Goal: Task Accomplishment & Management: Manage account settings

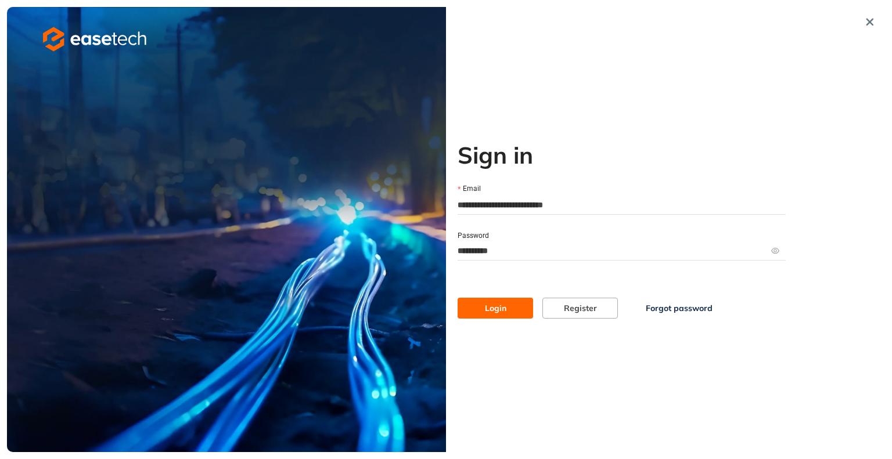
click at [99, 36] on icon "button" at bounding box center [96, 40] width 9 height 10
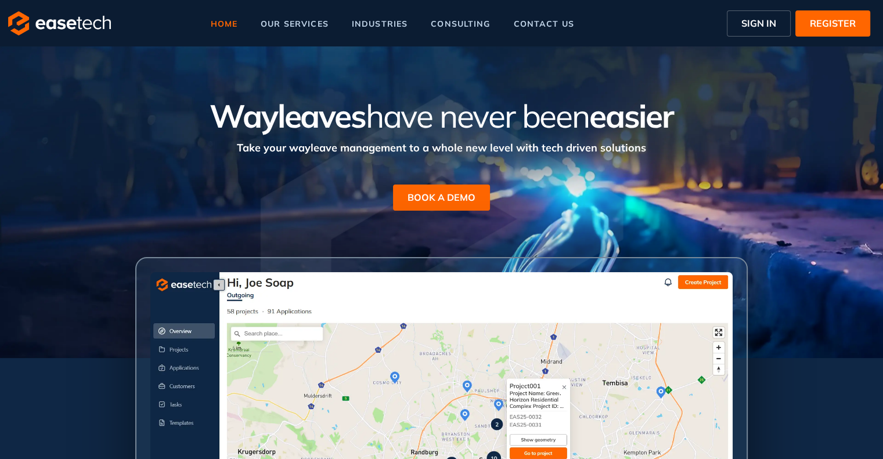
click at [769, 27] on span "SIGN IN" at bounding box center [758, 23] width 35 height 14
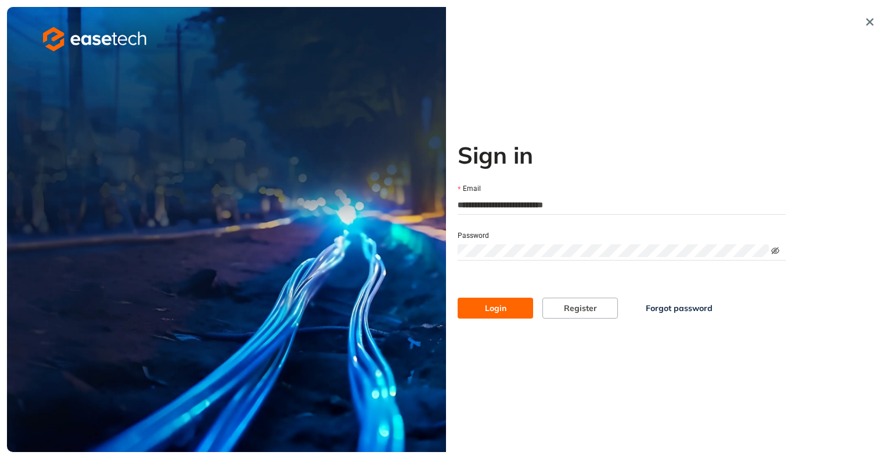
click at [773, 251] on icon "eye-invisible" at bounding box center [775, 250] width 8 height 7
click at [633, 279] on div "Login Register Forgot password" at bounding box center [621, 297] width 337 height 44
click at [495, 311] on span "Login" at bounding box center [495, 308] width 21 height 13
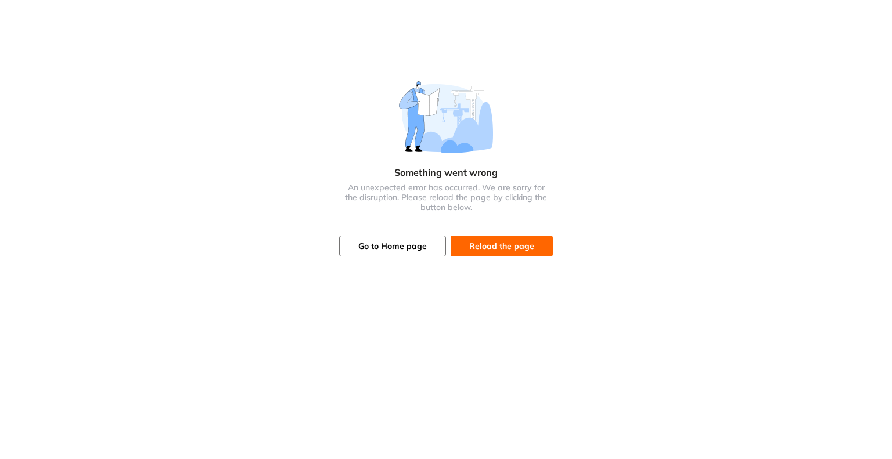
click at [391, 246] on span "Go to Home page" at bounding box center [392, 246] width 68 height 13
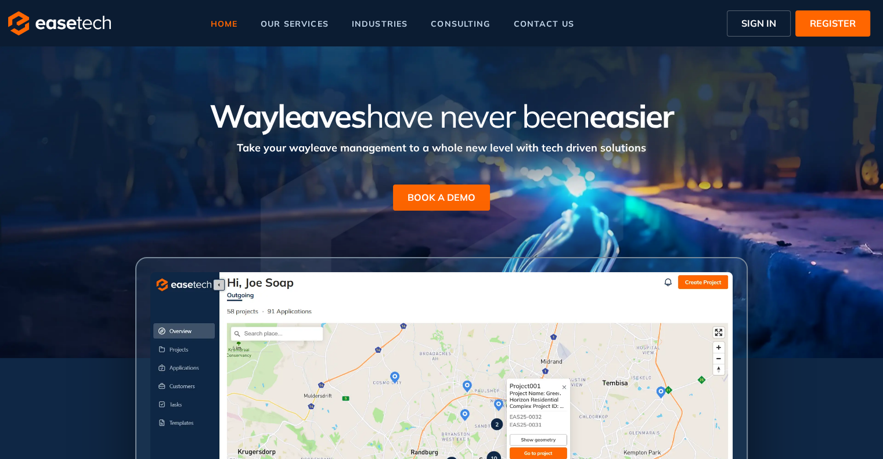
click at [752, 25] on span "SIGN IN" at bounding box center [758, 23] width 35 height 14
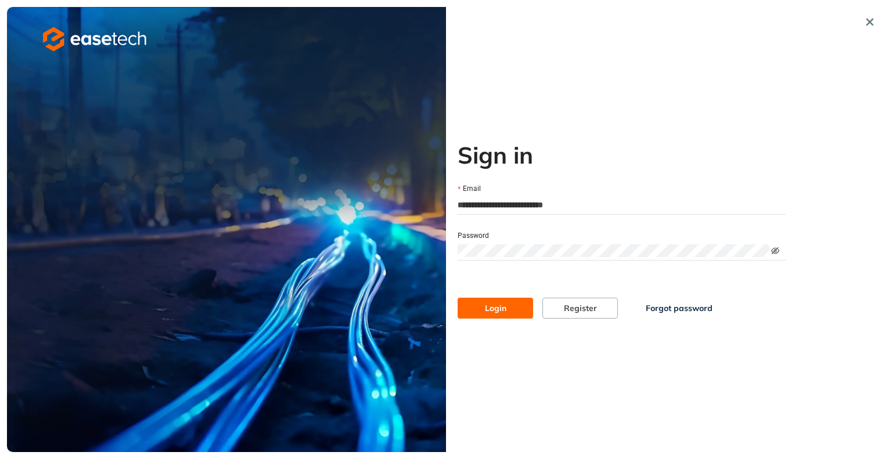
click at [776, 248] on icon "eye-invisible" at bounding box center [775, 250] width 8 height 7
click at [510, 306] on button "Login" at bounding box center [494, 308] width 75 height 21
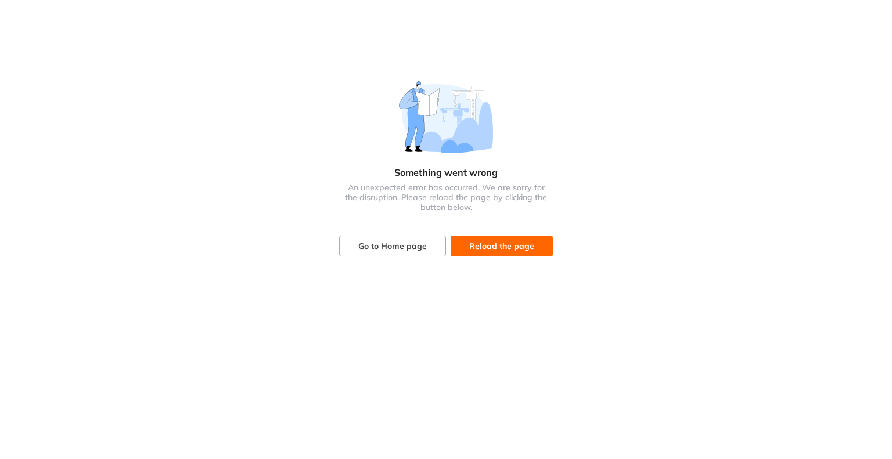
click at [661, 278] on body "Something went wrong An unexpected error has occurred. We are sorry for the dis…" at bounding box center [446, 229] width 892 height 459
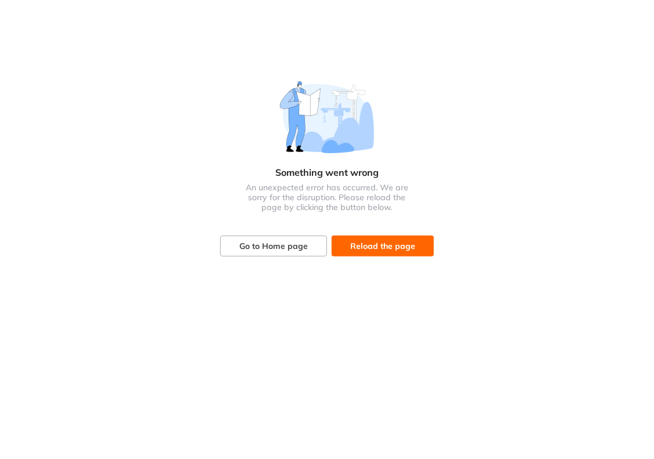
click at [388, 251] on span "Reload the page" at bounding box center [382, 246] width 65 height 13
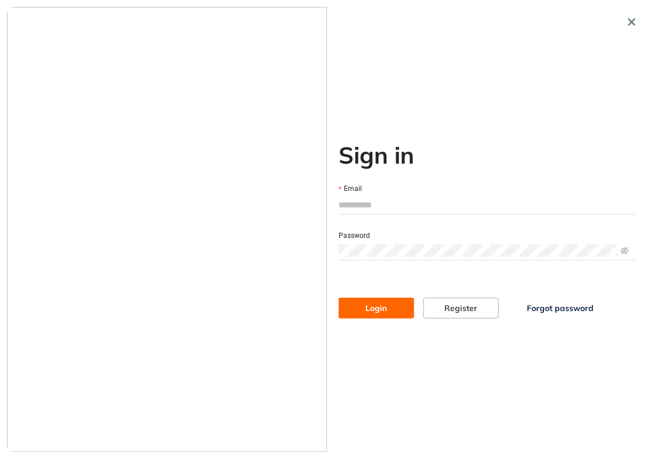
type input "**********"
click at [365, 310] on button "Login" at bounding box center [375, 308] width 75 height 21
click at [634, 20] on icon "button" at bounding box center [632, 22] width 12 height 8
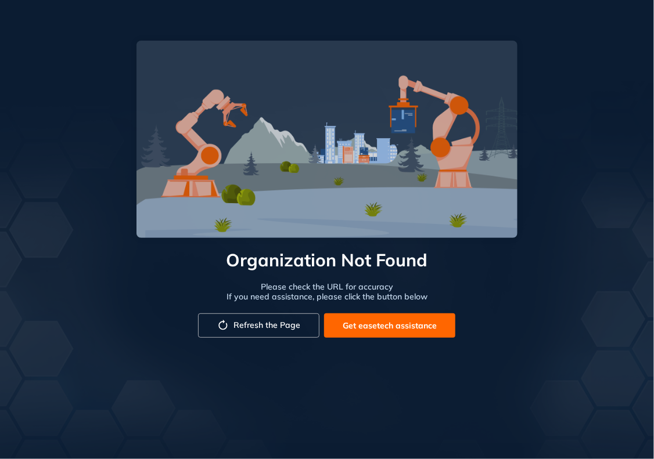
click at [396, 329] on span "Get easetech assistance" at bounding box center [389, 325] width 94 height 13
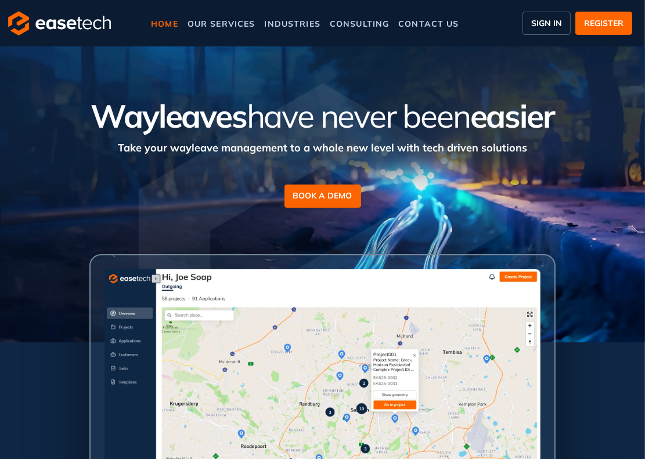
click at [552, 24] on span "SIGN IN" at bounding box center [546, 23] width 31 height 12
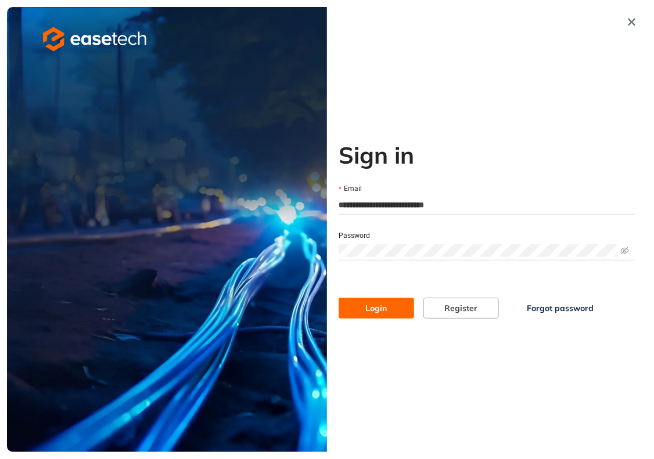
click at [485, 207] on input "**********" at bounding box center [486, 204] width 297 height 17
type input "**********"
click at [373, 304] on span "Login" at bounding box center [376, 308] width 21 height 13
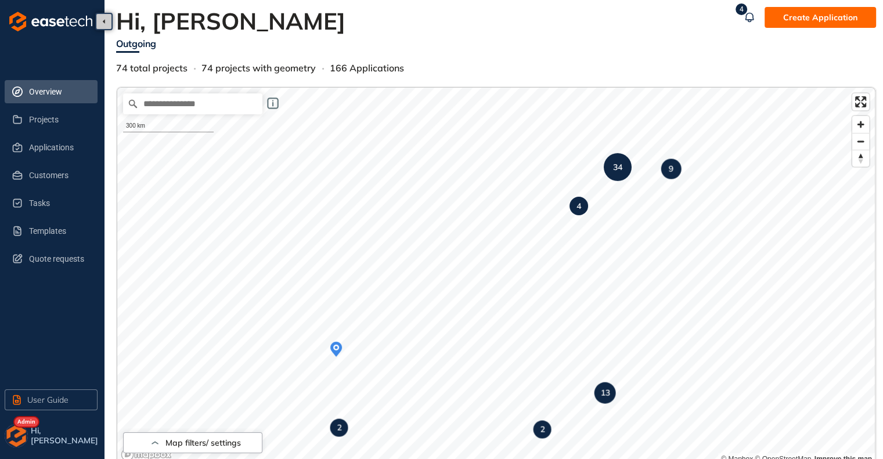
click at [23, 442] on img "button" at bounding box center [16, 435] width 23 height 23
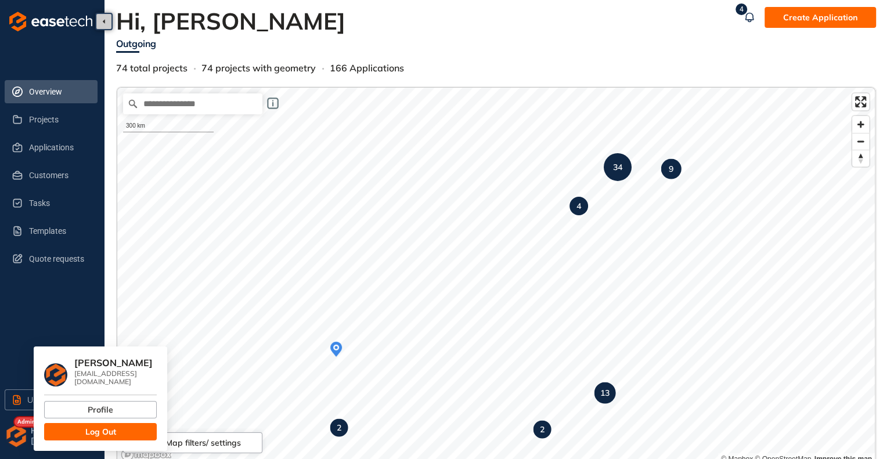
click at [99, 425] on span "Log Out" at bounding box center [100, 431] width 31 height 13
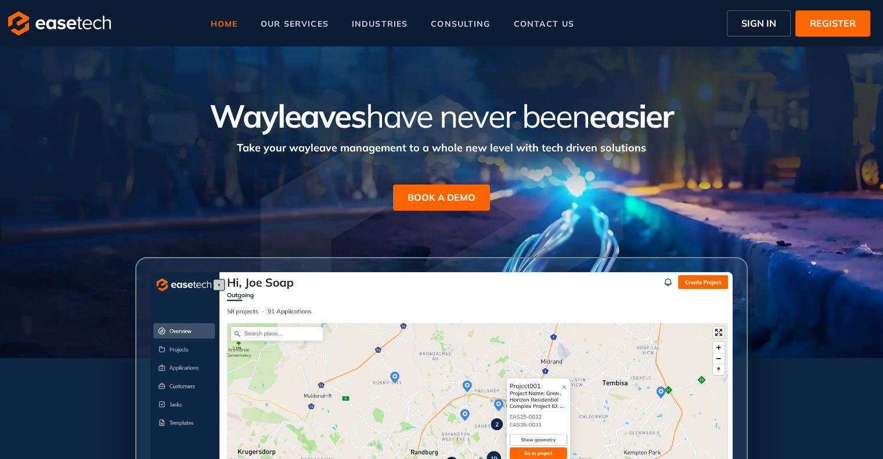
click at [653, 22] on span "SIGN IN" at bounding box center [758, 23] width 35 height 14
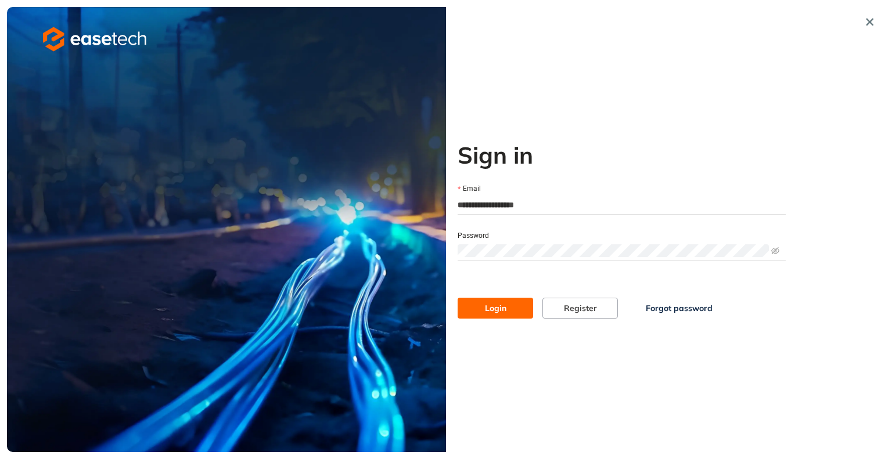
click at [555, 204] on input "**********" at bounding box center [621, 204] width 328 height 17
paste input "text"
click at [653, 250] on icon "eye-invisible" at bounding box center [775, 251] width 8 height 8
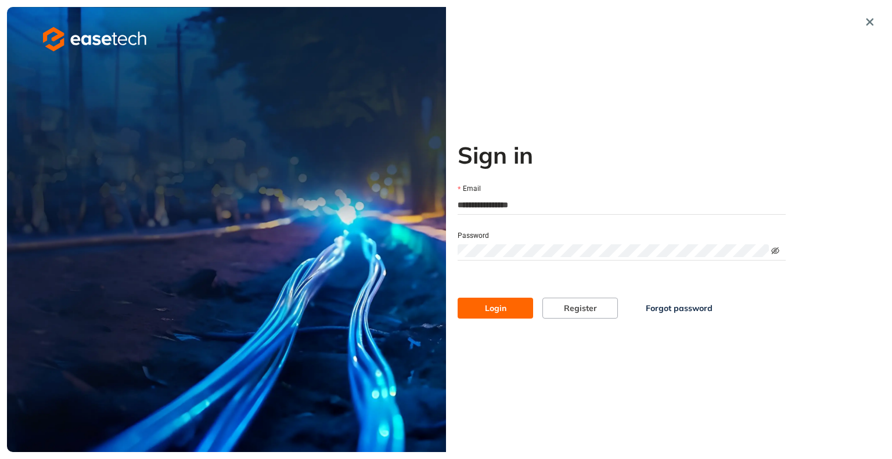
type input "**********"
click at [492, 306] on span "Login" at bounding box center [495, 308] width 21 height 13
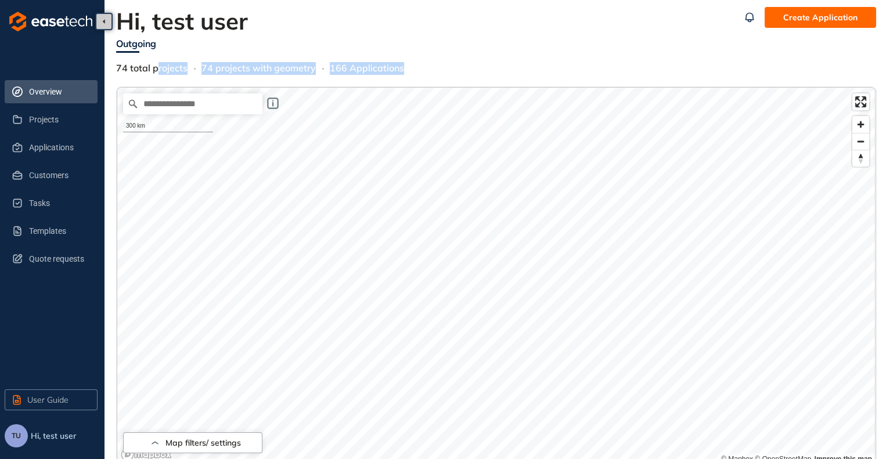
drag, startPoint x: 155, startPoint y: 66, endPoint x: 424, endPoint y: 62, distance: 269.4
click at [424, 62] on div "Outgoing 74 total projects 74 projects with geometry 166 Applications" at bounding box center [427, 55] width 623 height 40
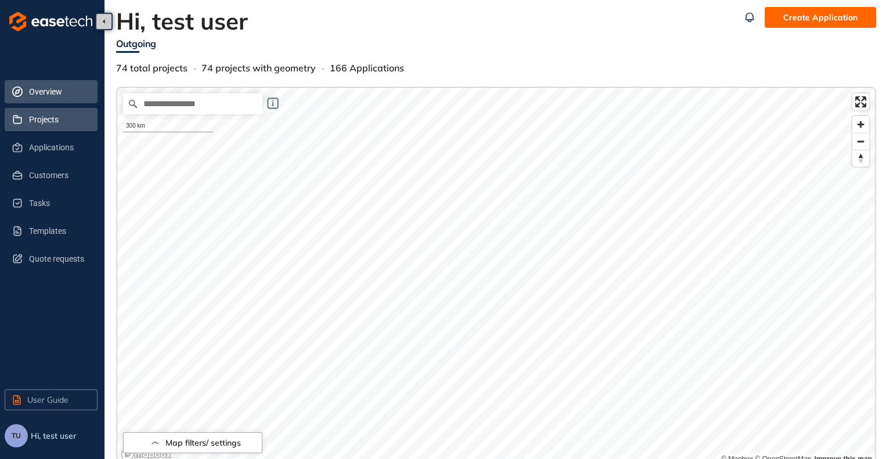
click at [26, 120] on li "Projects" at bounding box center [51, 119] width 93 height 23
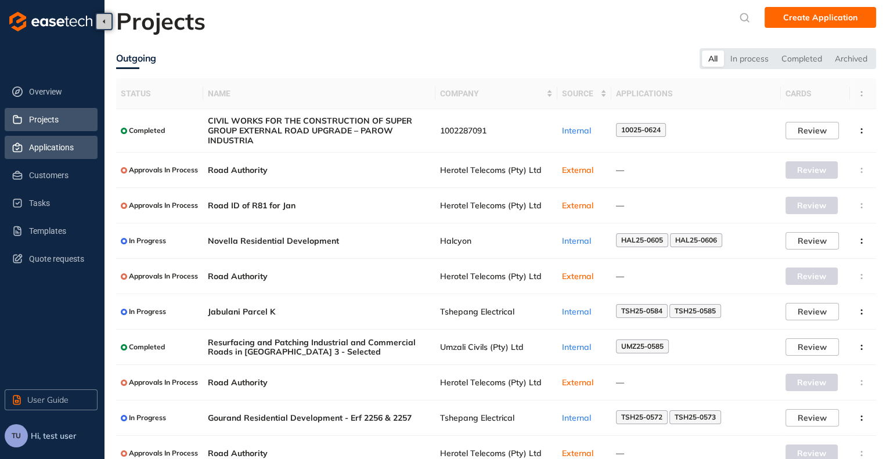
click at [50, 149] on span "Applications" at bounding box center [58, 147] width 59 height 23
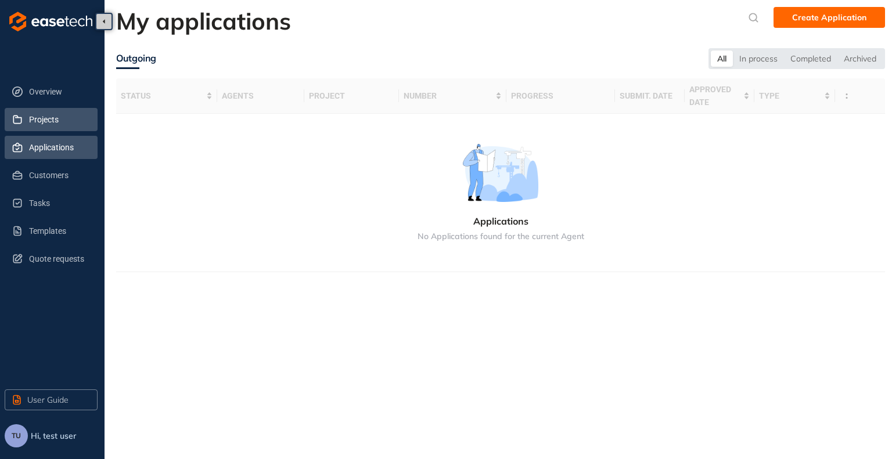
click at [45, 122] on span "Projects" at bounding box center [58, 119] width 59 height 23
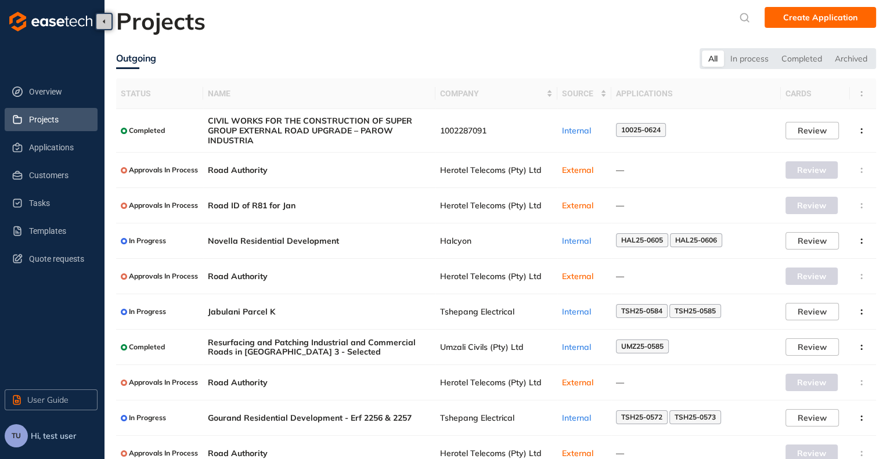
click at [12, 433] on span "TU" at bounding box center [16, 436] width 9 height 8
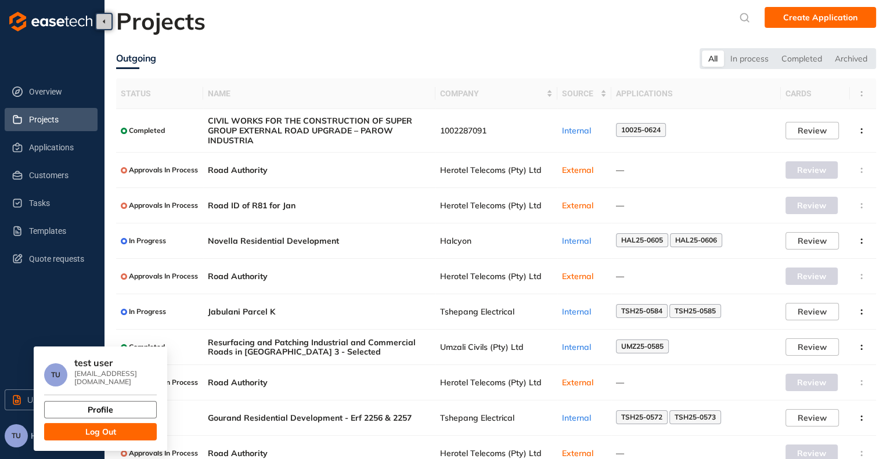
click at [111, 403] on span "Profile" at bounding box center [101, 409] width 26 height 13
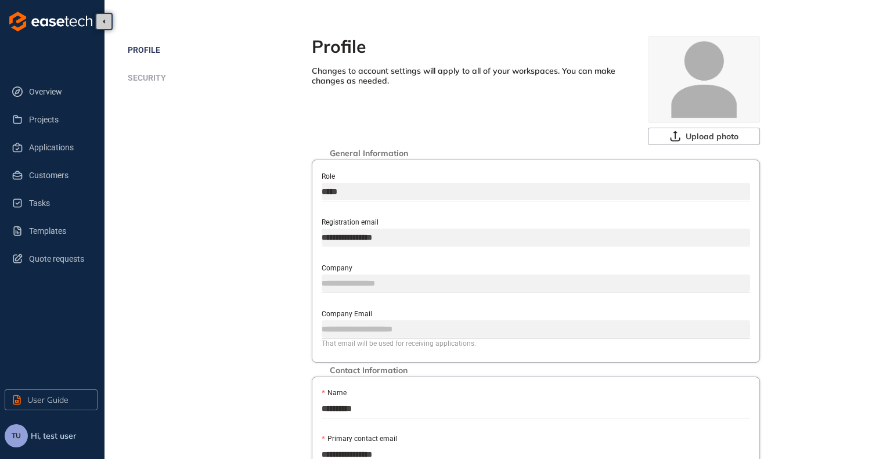
click at [341, 283] on input "Company" at bounding box center [536, 283] width 428 height 17
click at [336, 328] on input "Company Email" at bounding box center [536, 328] width 428 height 17
drag, startPoint x: 332, startPoint y: 190, endPoint x: 340, endPoint y: 190, distance: 8.1
click at [340, 190] on input "*****" at bounding box center [536, 191] width 428 height 17
click at [67, 92] on span "Overview" at bounding box center [58, 91] width 59 height 23
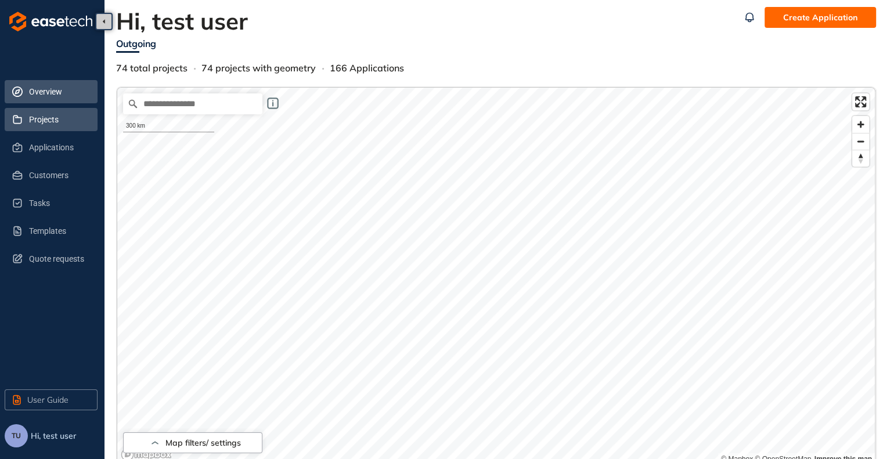
click at [50, 117] on span "Projects" at bounding box center [58, 119] width 59 height 23
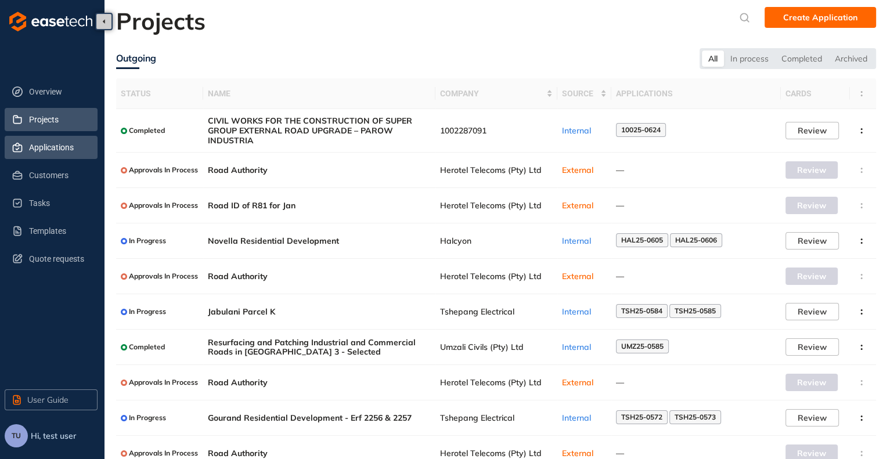
click at [56, 145] on span "Applications" at bounding box center [58, 147] width 59 height 23
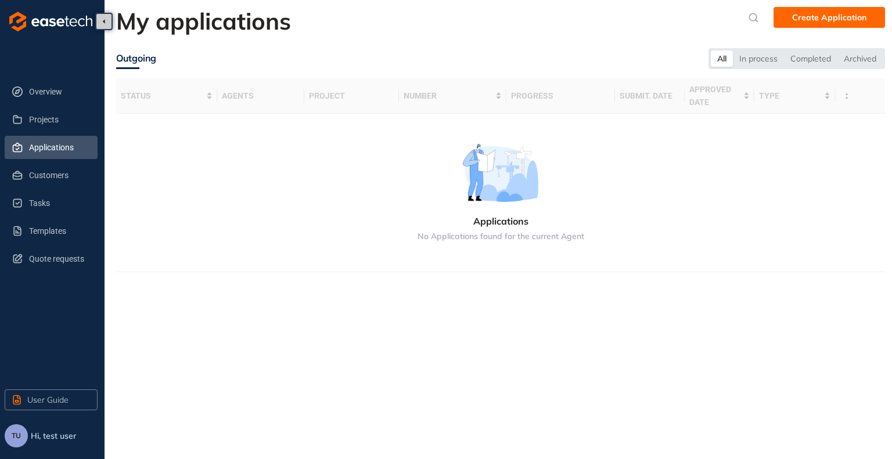
click at [555, 339] on section "My applications Create Application Outgoing All In process Completed Archived s…" at bounding box center [497, 229] width 787 height 459
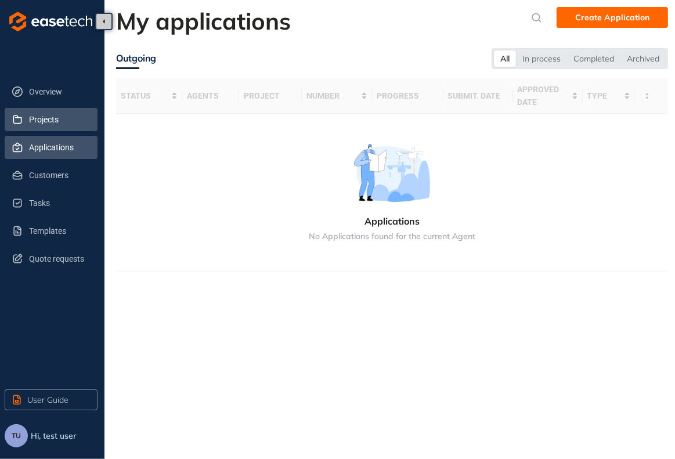
click at [60, 123] on span "Projects" at bounding box center [58, 119] width 59 height 23
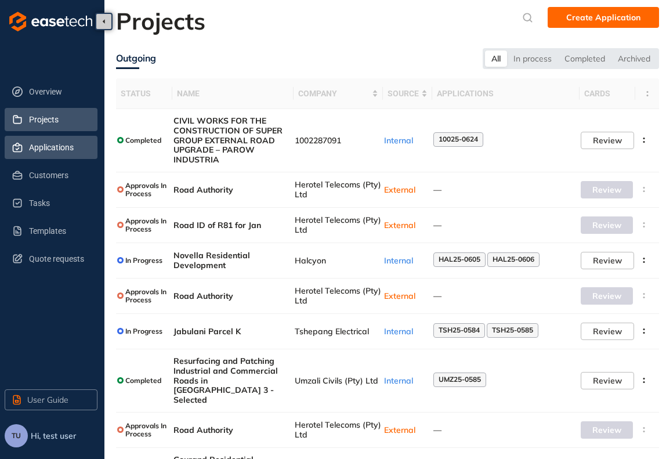
click at [65, 144] on span "Applications" at bounding box center [58, 147] width 59 height 23
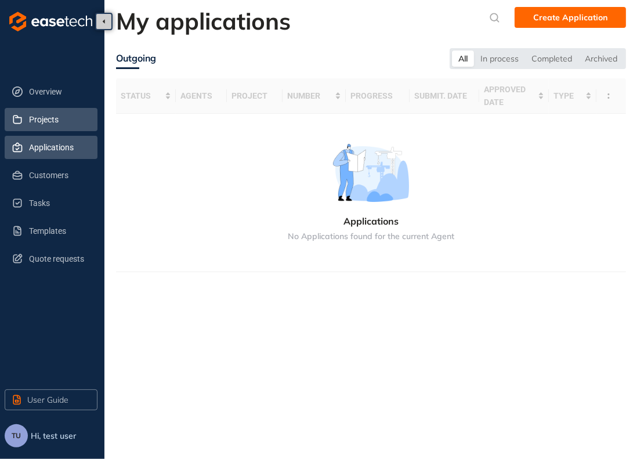
click at [67, 123] on span "Projects" at bounding box center [58, 119] width 59 height 23
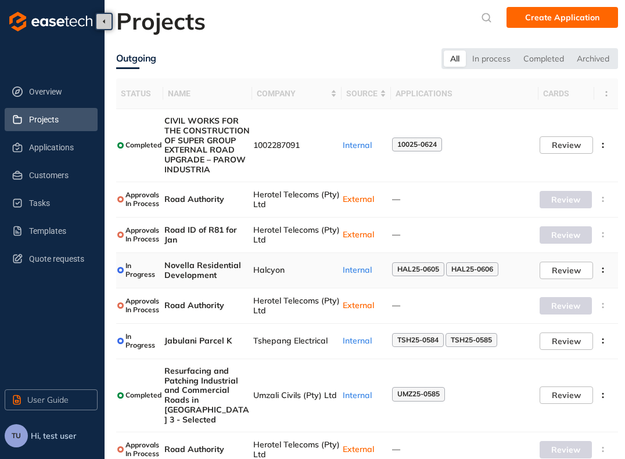
click at [354, 273] on div "Internal" at bounding box center [365, 270] width 47 height 10
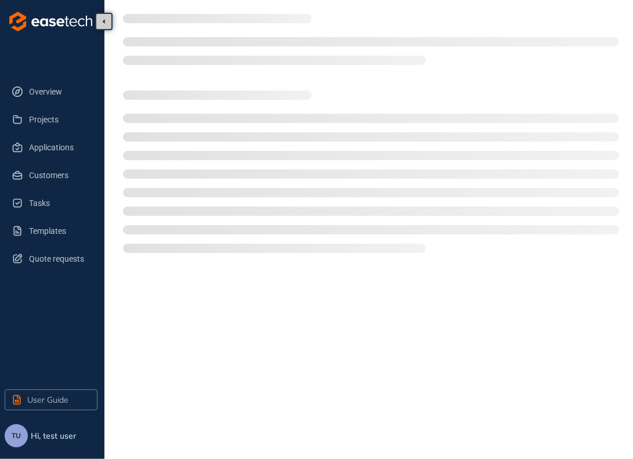
type textarea "**********"
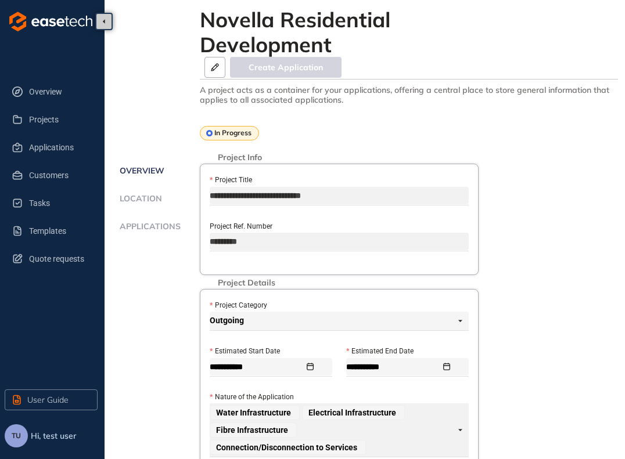
click at [138, 229] on span "Applications" at bounding box center [148, 227] width 64 height 10
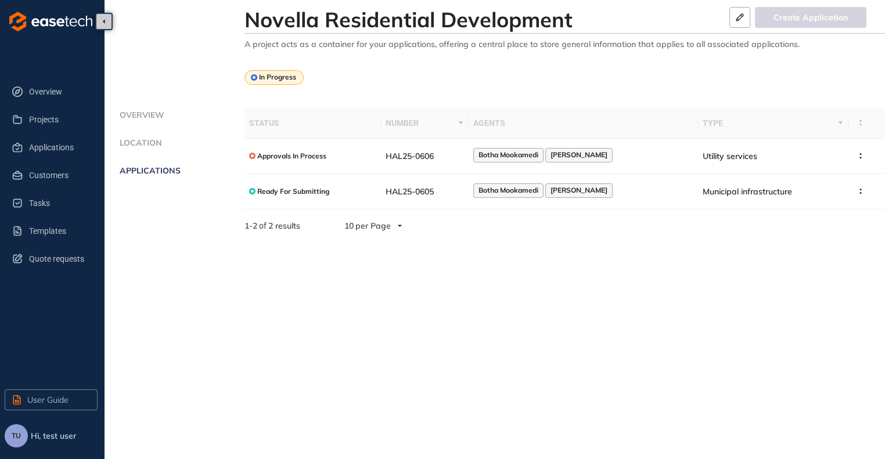
click at [21, 441] on button "TU" at bounding box center [16, 435] width 23 height 23
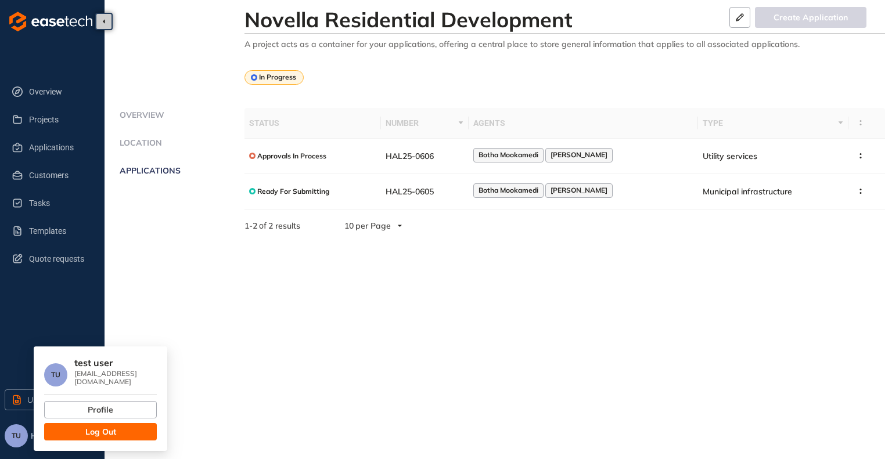
click at [93, 425] on span "Log Out" at bounding box center [100, 431] width 31 height 13
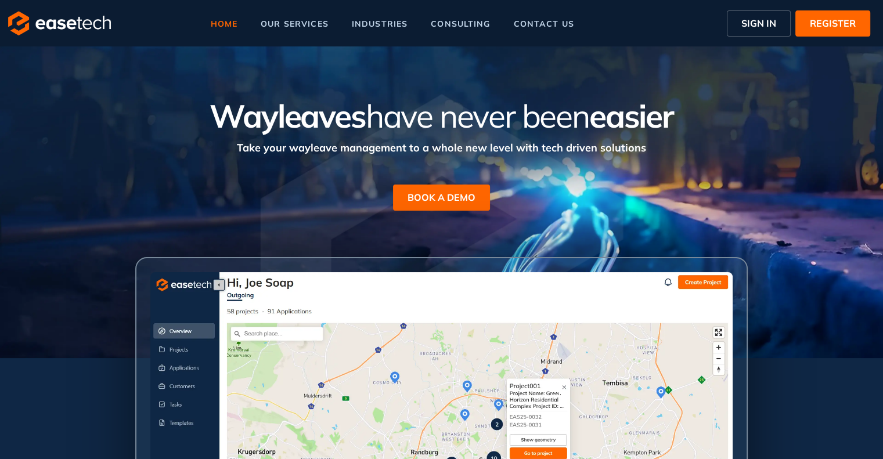
click at [653, 23] on span "SIGN IN" at bounding box center [758, 23] width 35 height 14
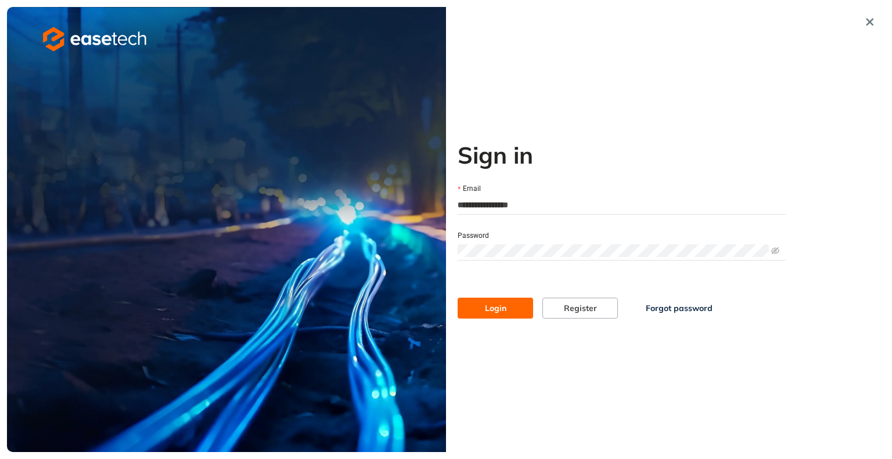
click at [548, 203] on input "**********" at bounding box center [621, 204] width 328 height 17
type input "**********"
click at [497, 308] on span "Login" at bounding box center [495, 308] width 21 height 13
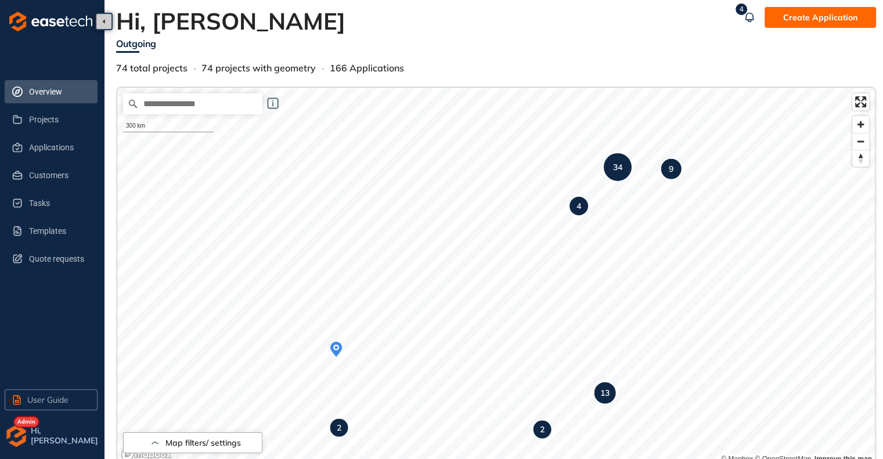
click at [15, 438] on img "button" at bounding box center [16, 435] width 23 height 23
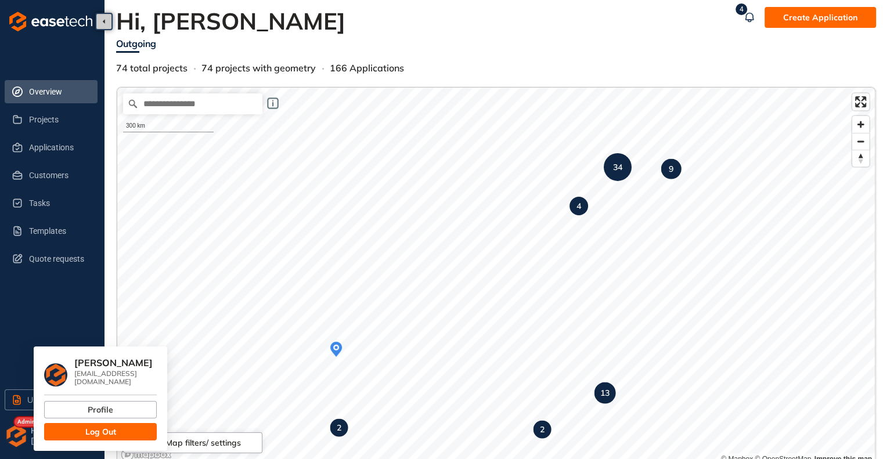
click at [100, 425] on span "Log Out" at bounding box center [100, 431] width 31 height 13
